Goal: Task Accomplishment & Management: Manage account settings

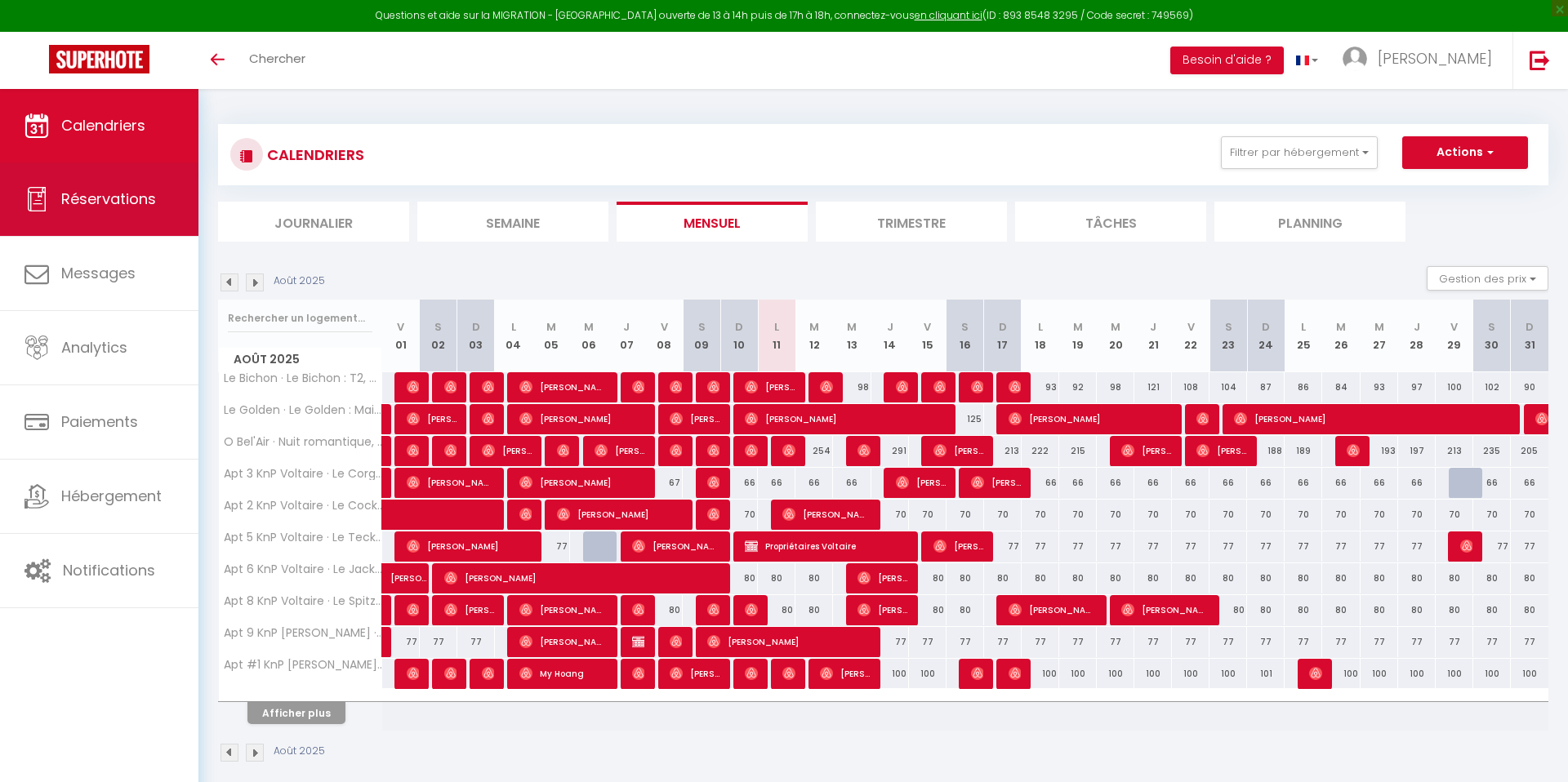
click at [116, 194] on span "Réservations" at bounding box center [109, 199] width 95 height 21
select select "not_cancelled"
select select
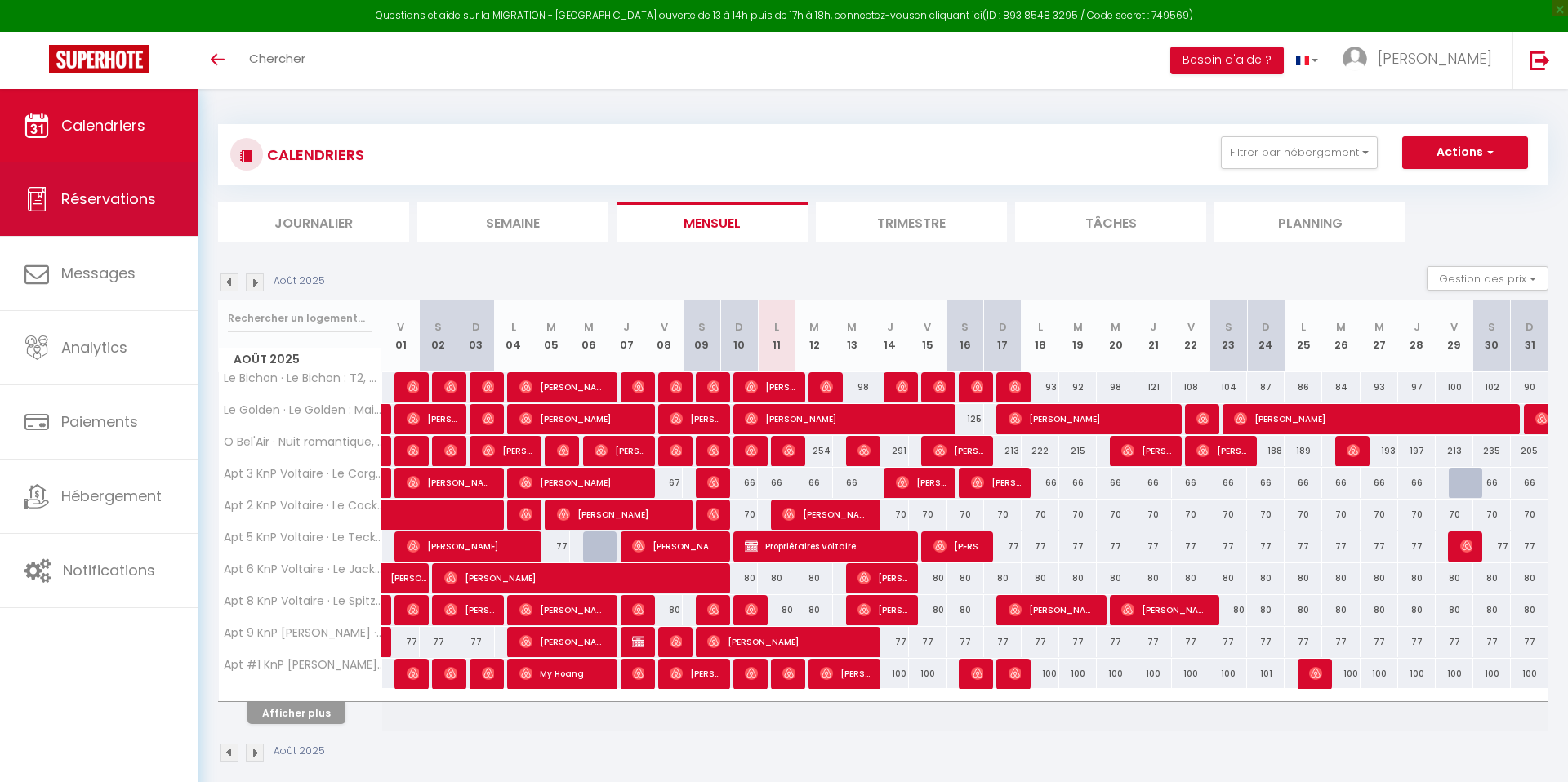
select select
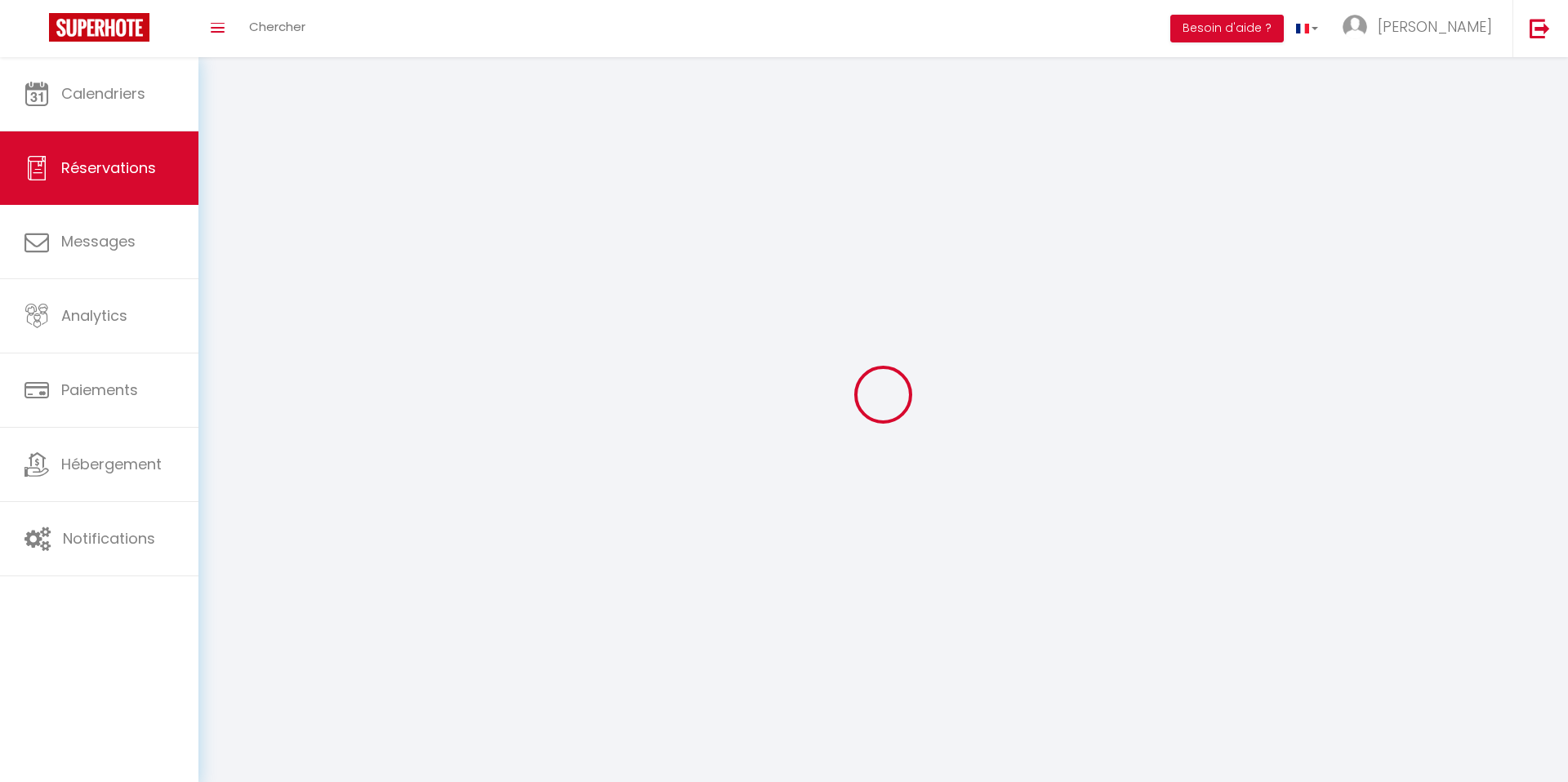
select select
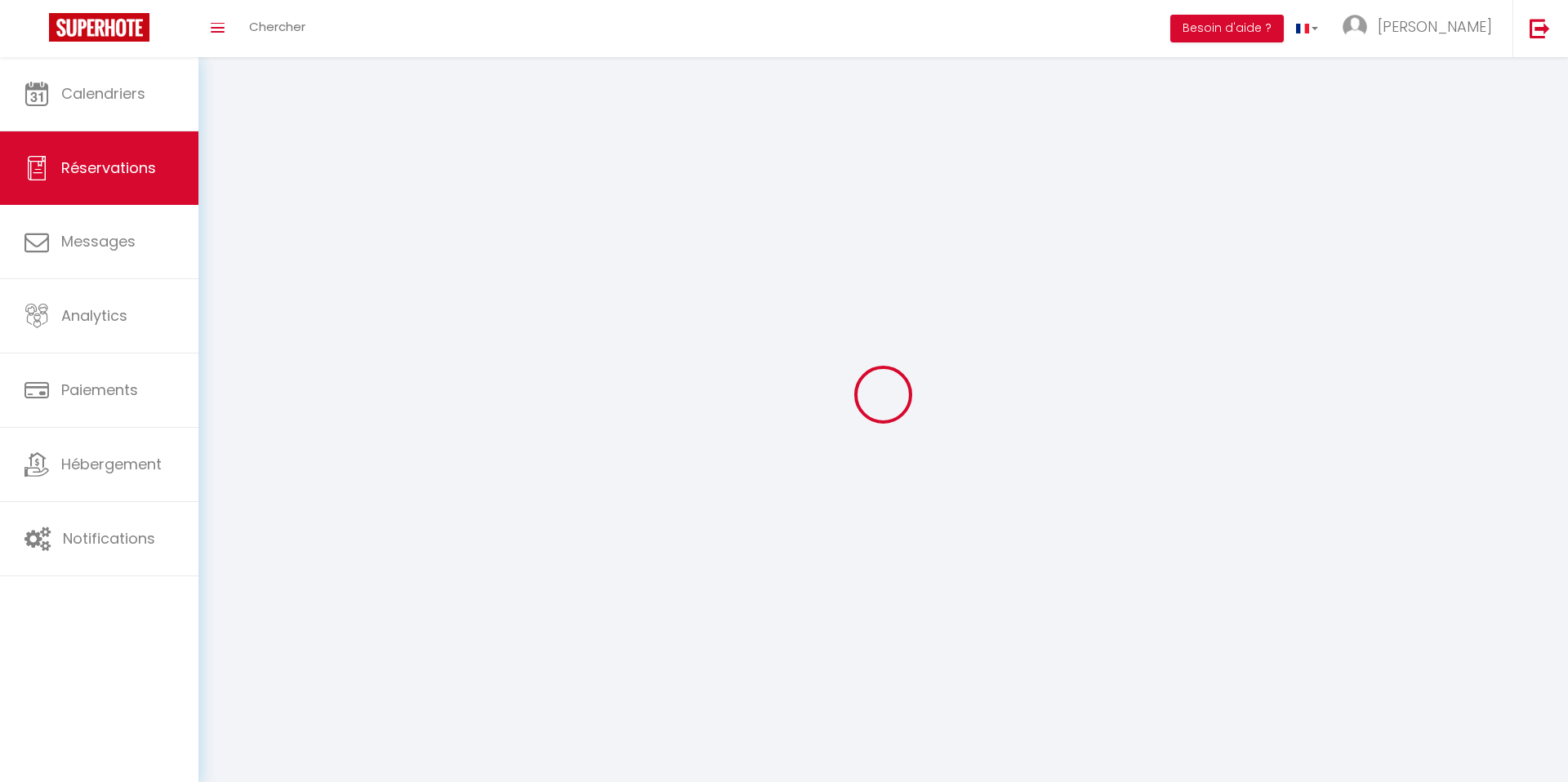
select select
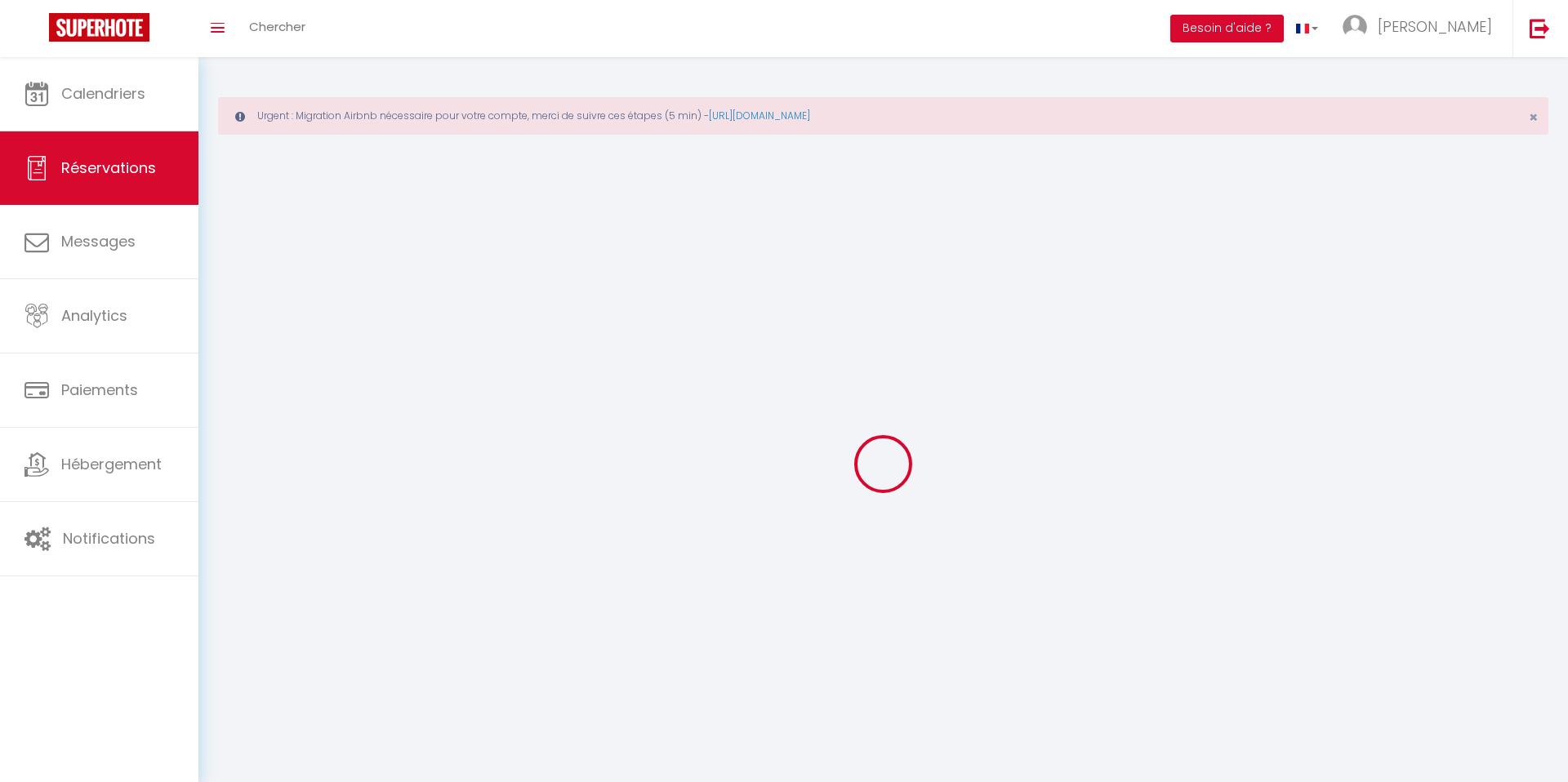
select select
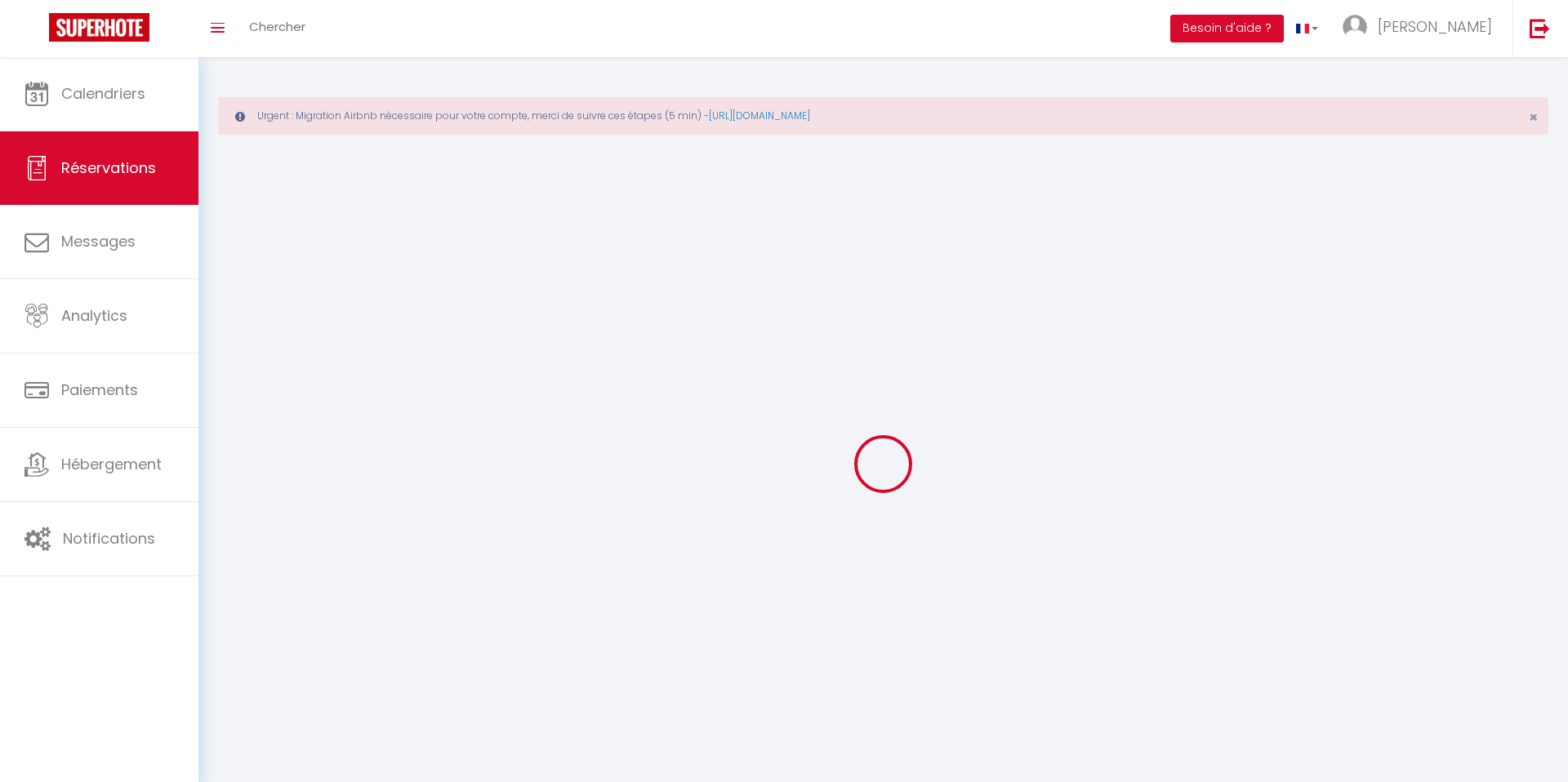
select select
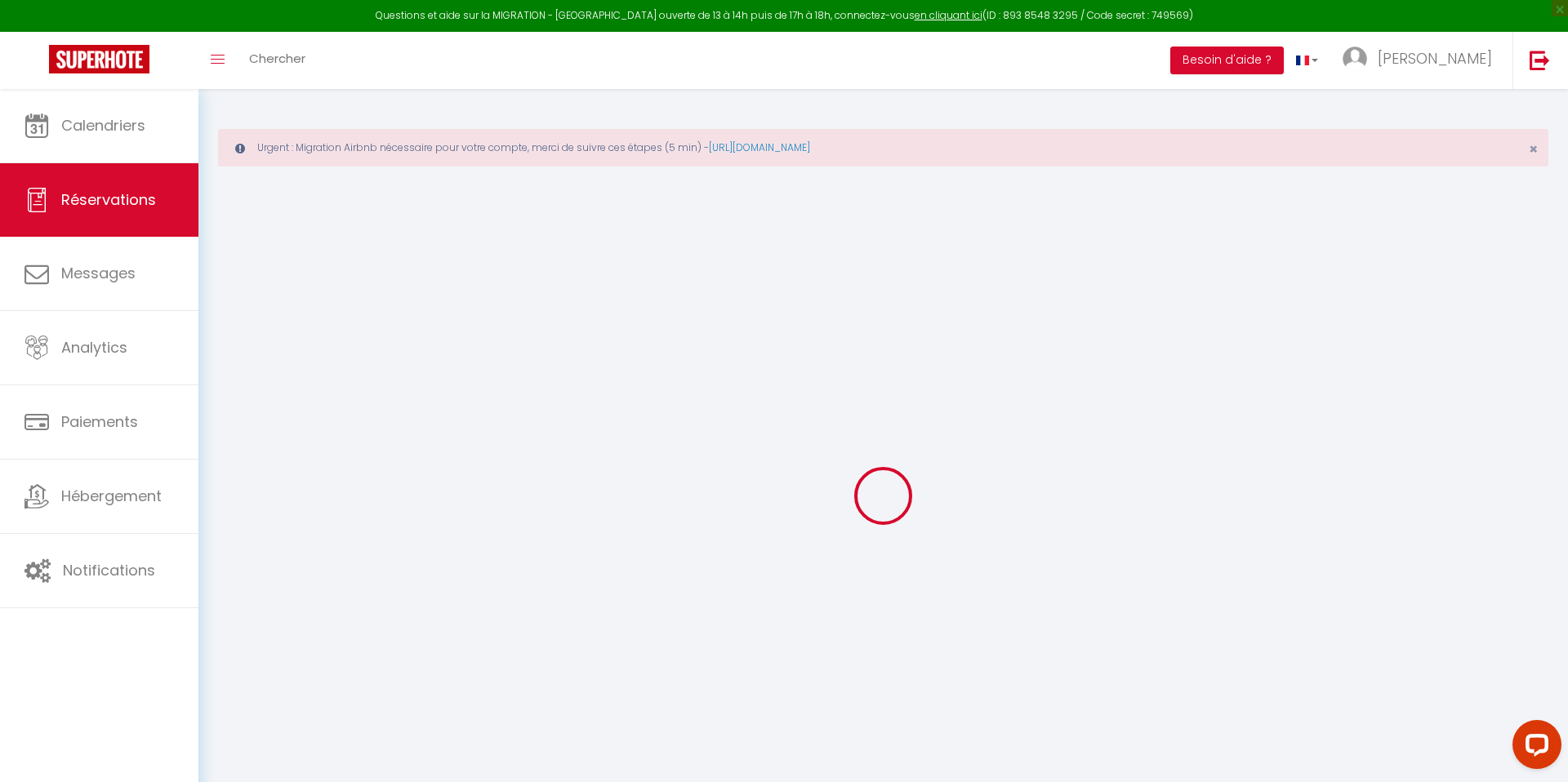
select select
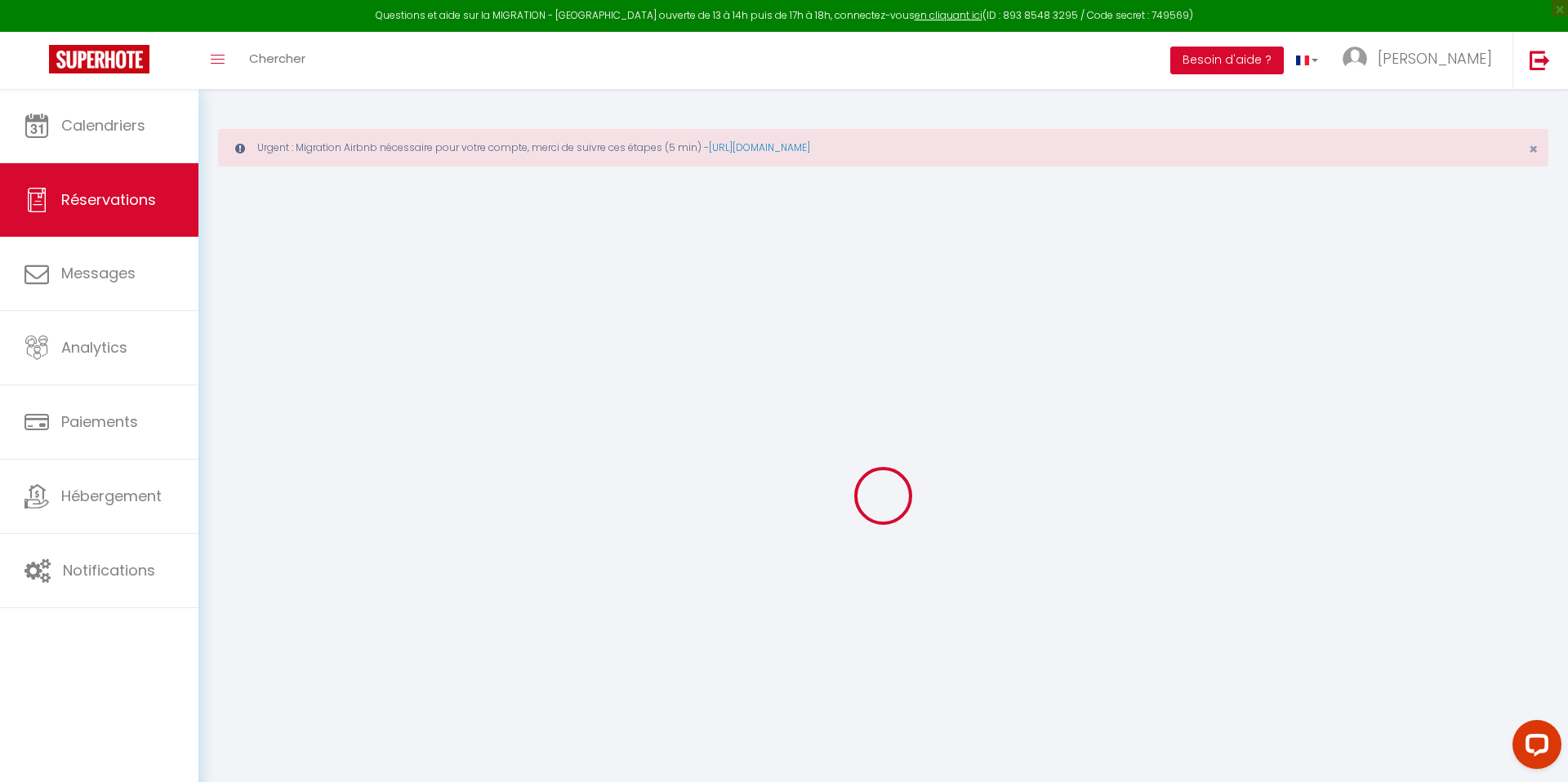
select select
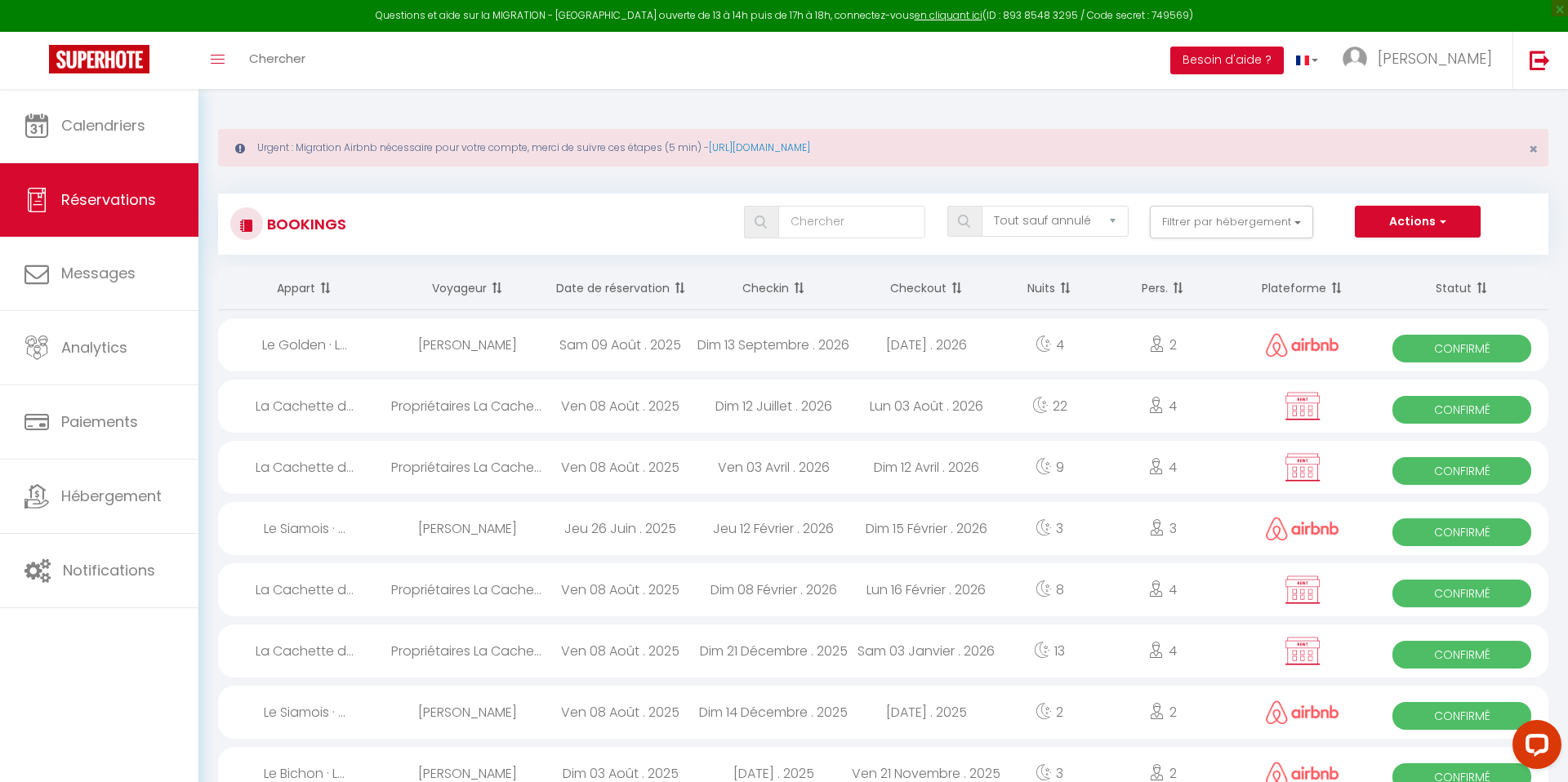
click at [649, 289] on th "Date de réservation" at bounding box center [620, 289] width 153 height 43
select select
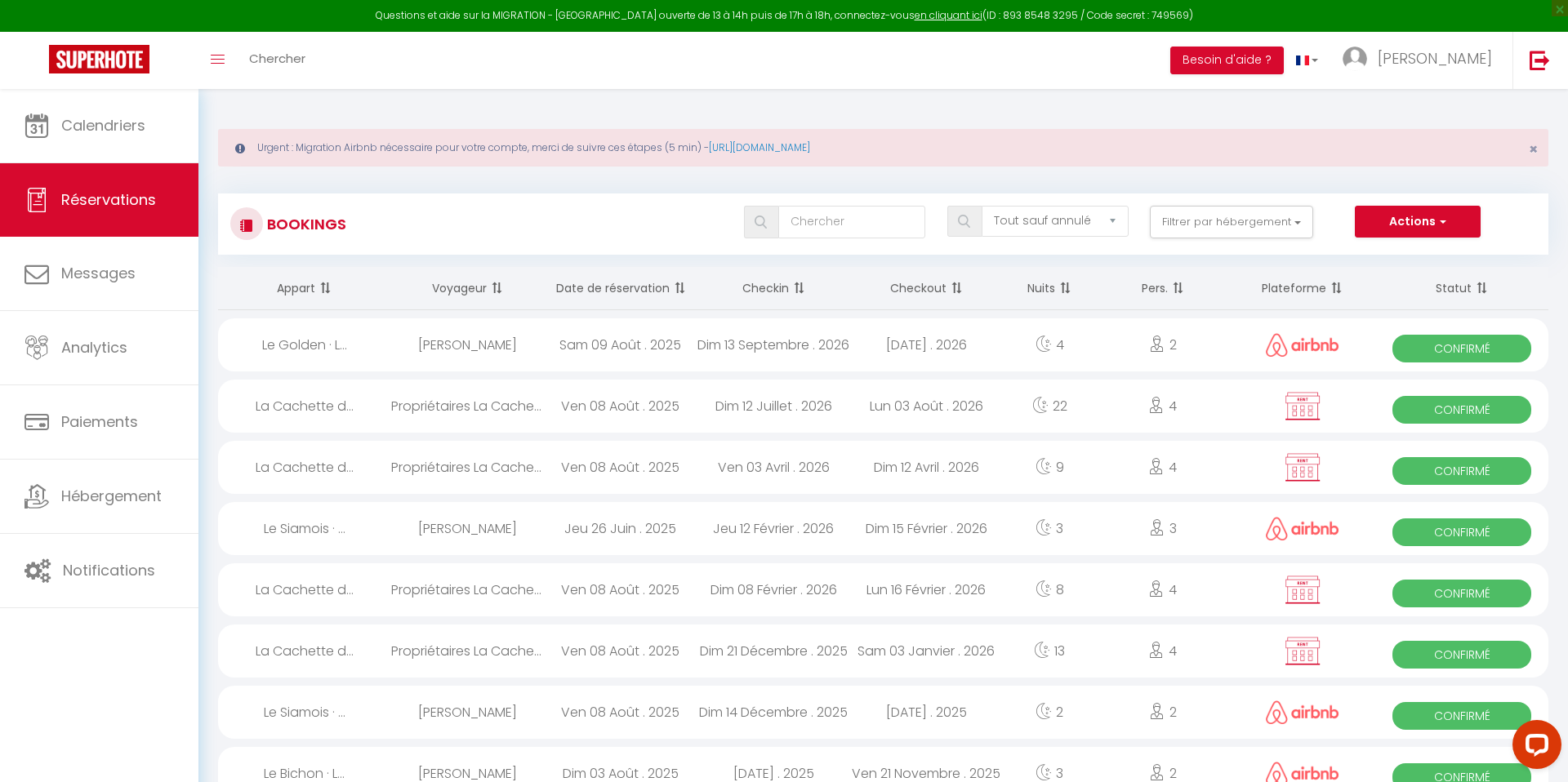
select select
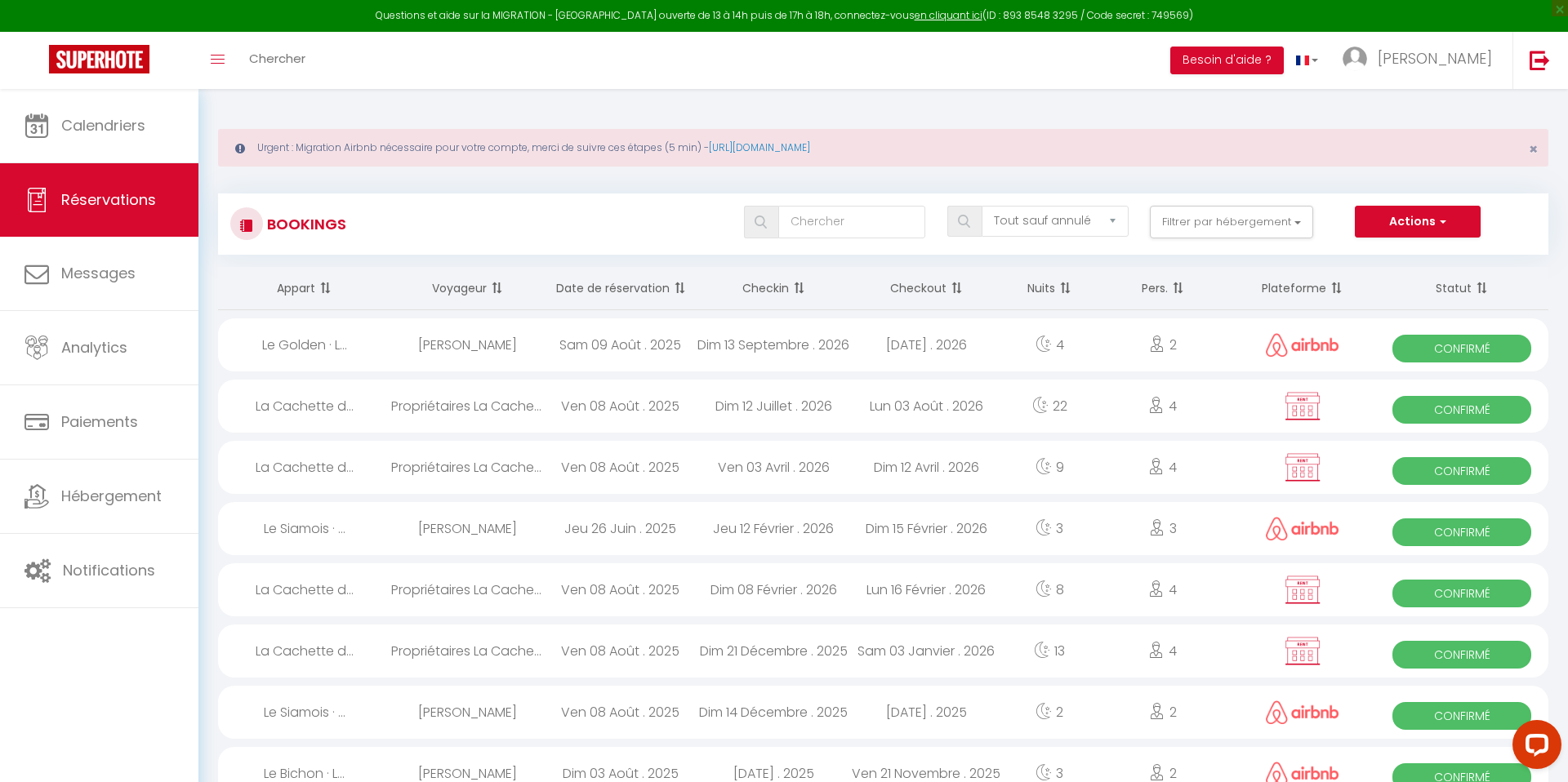
select select
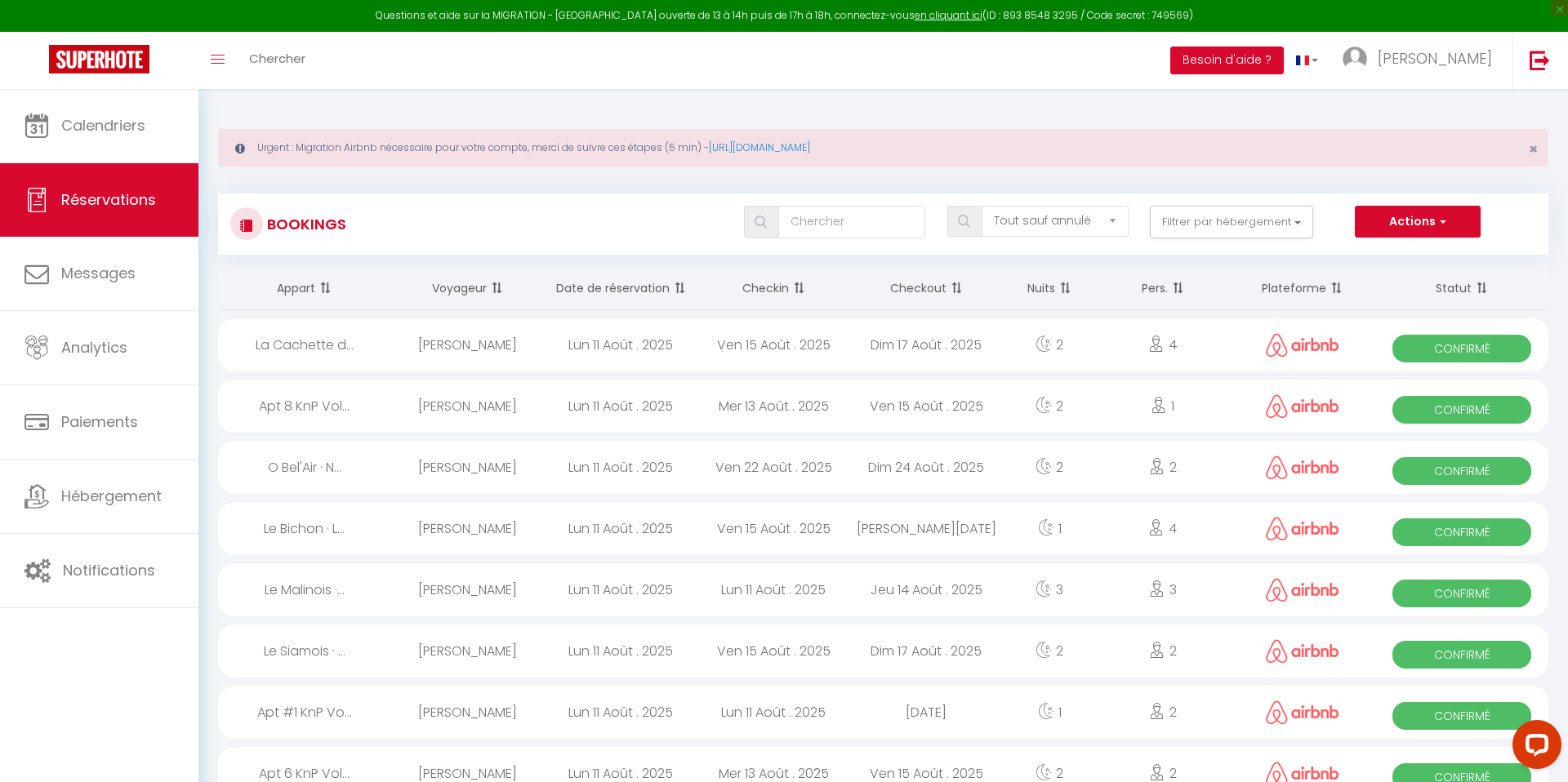
click at [497, 658] on div "[PERSON_NAME]" at bounding box center [468, 651] width 153 height 53
select select "OK"
select select "0"
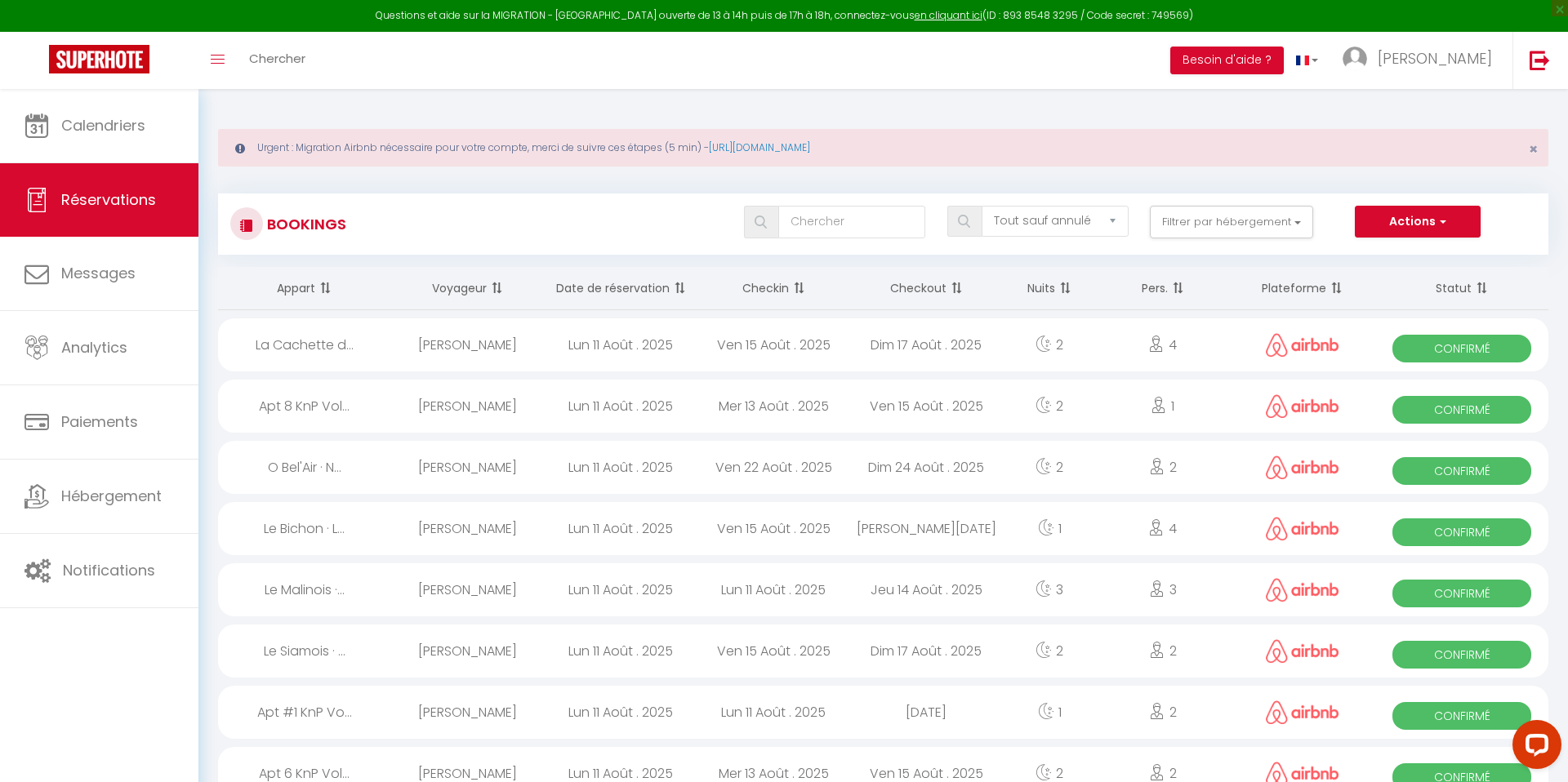
select select "1"
select select
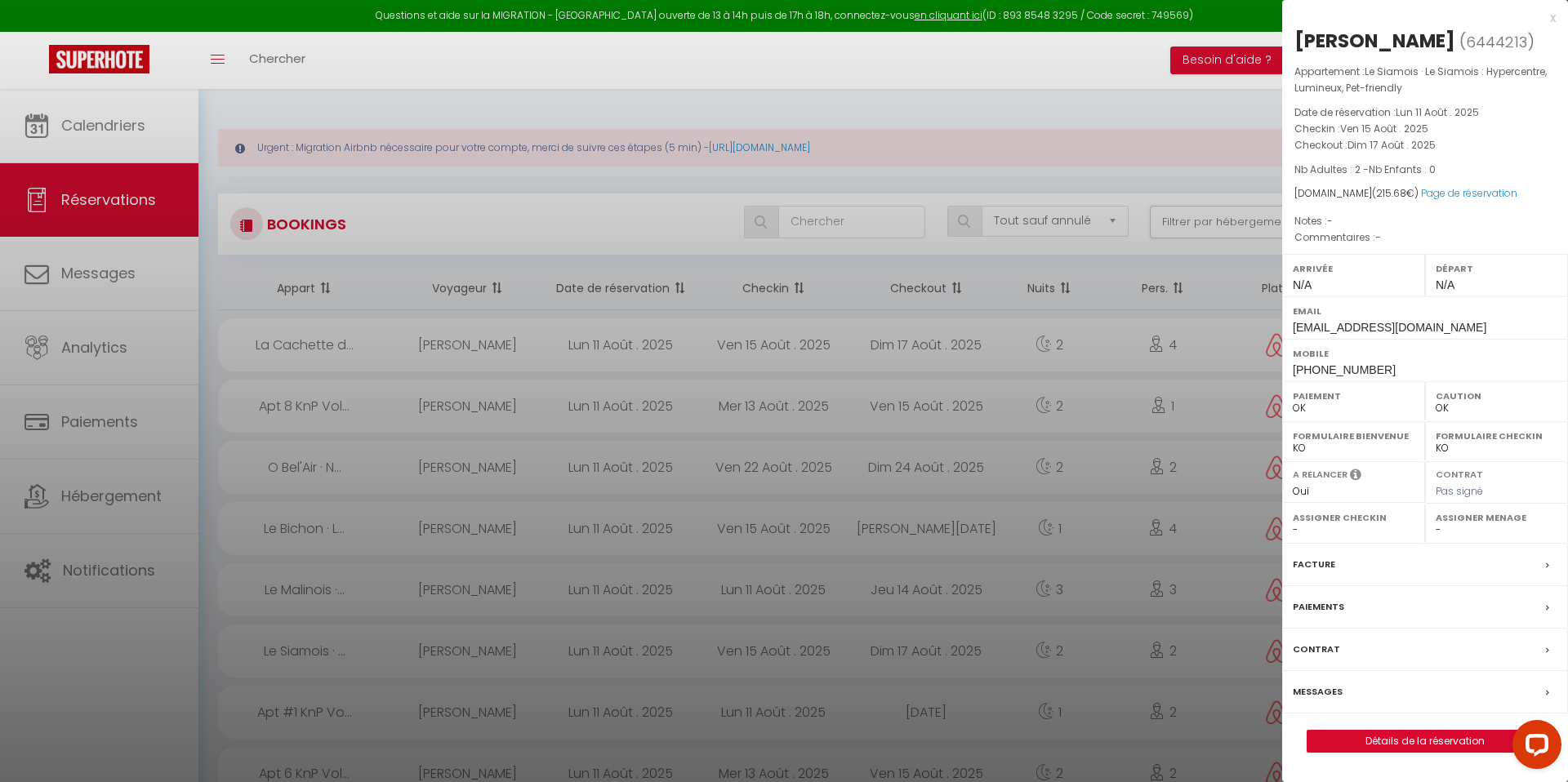
select select "48671"
click at [1463, 531] on select "- Chahinaz - [PERSON_NAME] TestNom [PERSON_NAME] BIEN-AIMÉ" at bounding box center [1496, 530] width 122 height 15
select select "50915"
click at [1374, 531] on select "- Chahinaz - [PERSON_NAME] TestNom [PERSON_NAME] BIEN-AIMÉ" at bounding box center [1354, 530] width 122 height 15
click at [1369, 531] on select "- Chahinaz - [PERSON_NAME] TestNom [PERSON_NAME] BIEN-AIMÉ" at bounding box center [1354, 530] width 122 height 15
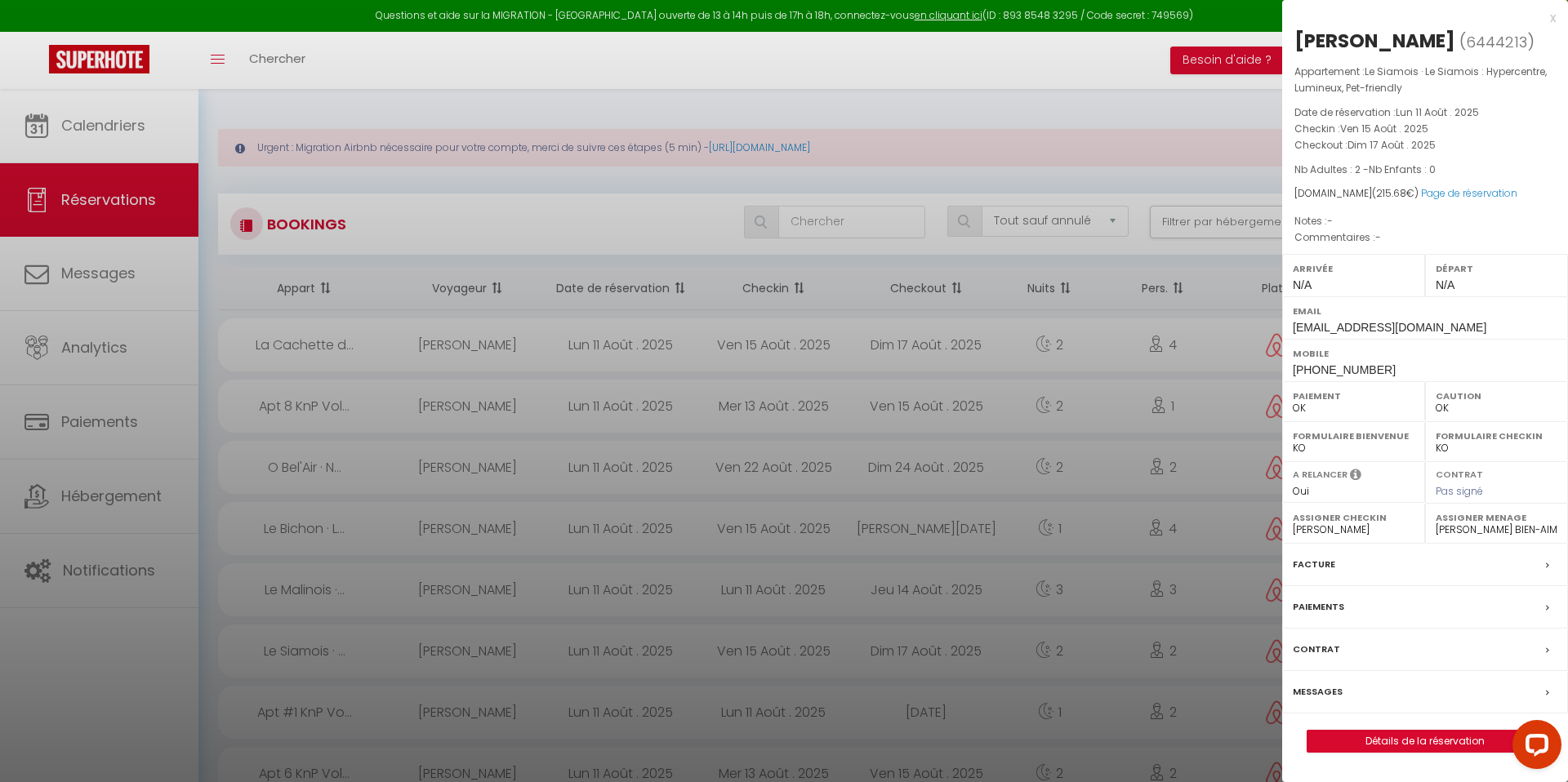
select select "50915"
click at [1172, 397] on div at bounding box center [784, 391] width 1568 height 782
